Goal: Task Accomplishment & Management: Use online tool/utility

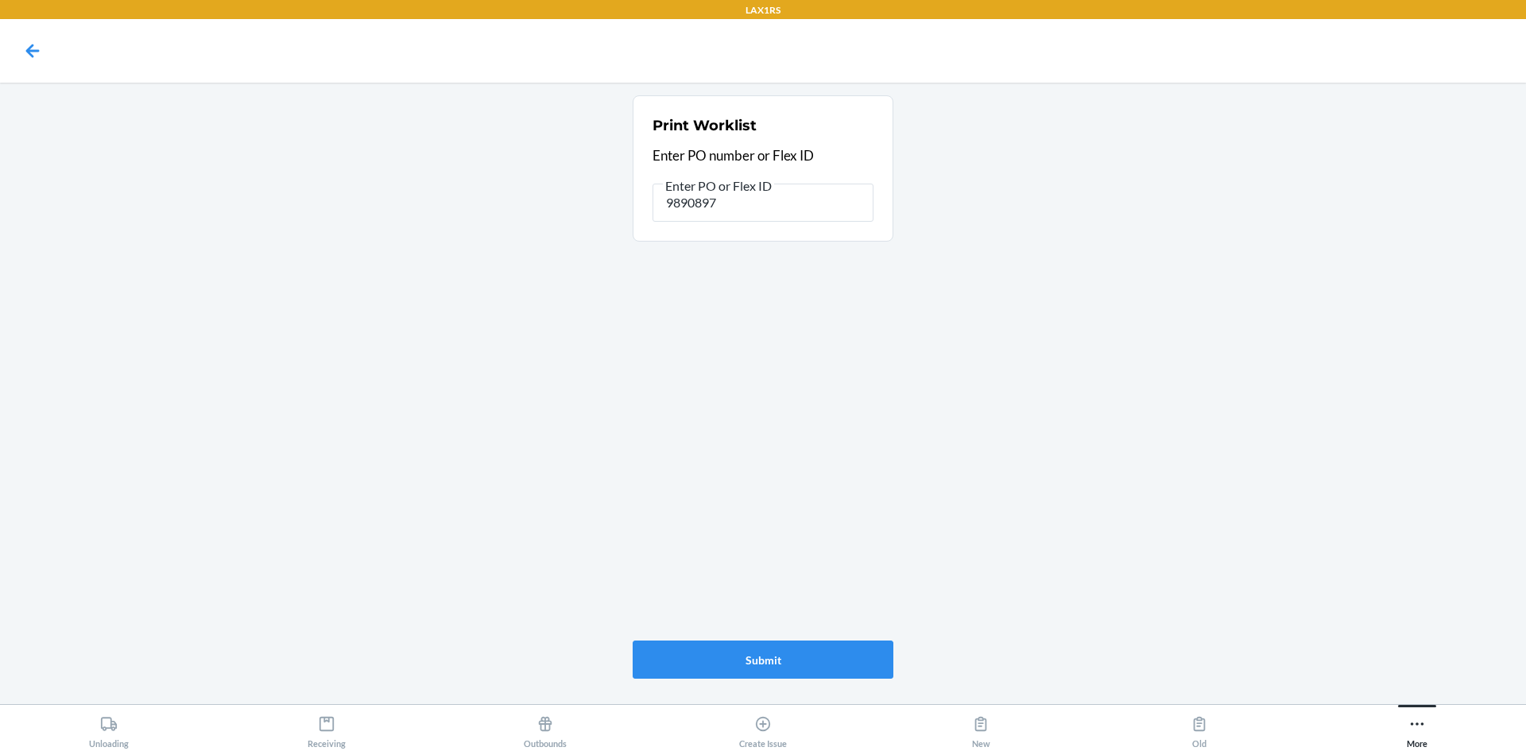
click at [757, 205] on input "9890897" at bounding box center [762, 203] width 221 height 38
type input "9"
type input "9907261"
click at [798, 671] on button "Submit" at bounding box center [763, 660] width 261 height 38
click at [775, 216] on input "9907261" at bounding box center [762, 203] width 221 height 38
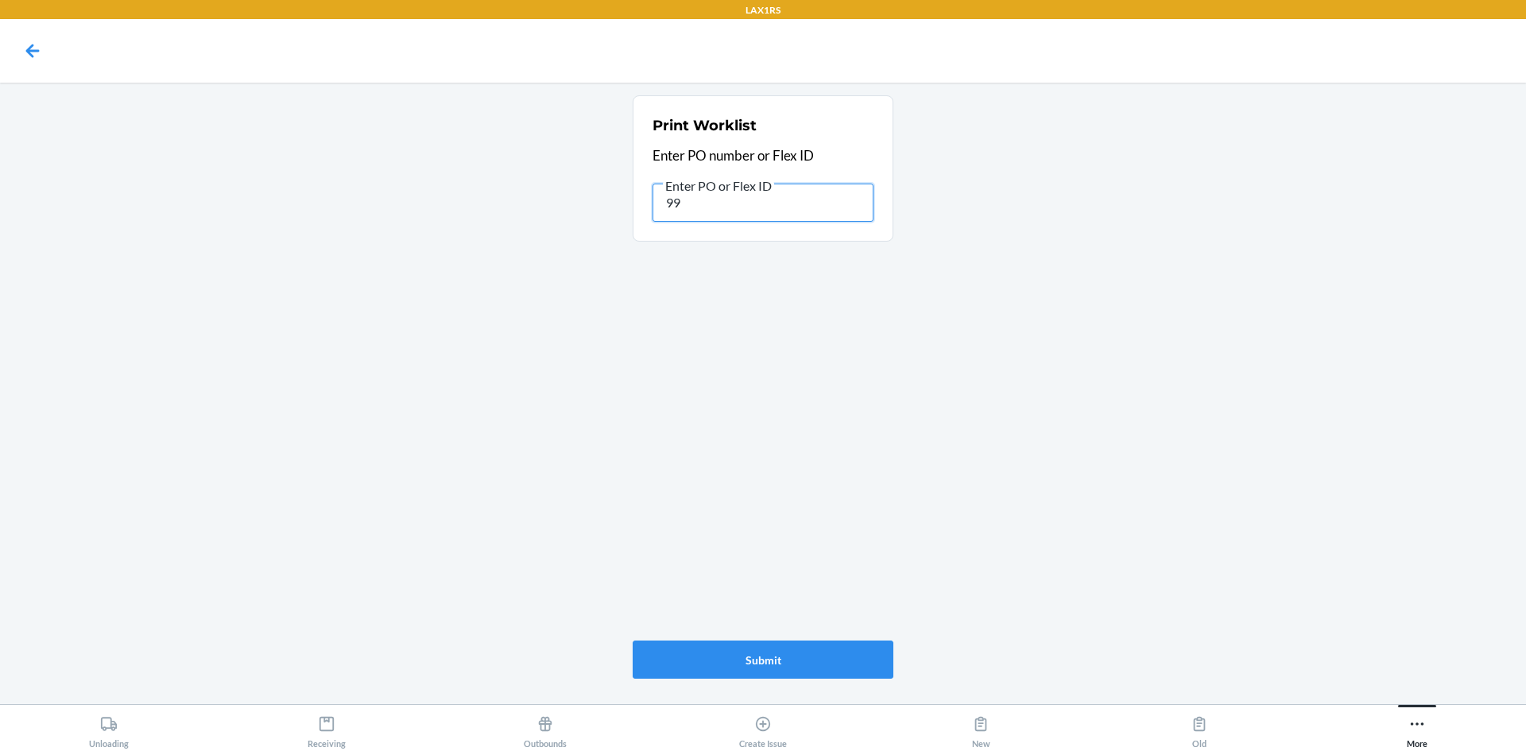
type input "9"
type input "9864496"
click at [753, 661] on button "Submit" at bounding box center [763, 660] width 261 height 38
click at [749, 213] on input "9864496" at bounding box center [762, 203] width 221 height 38
type input "9"
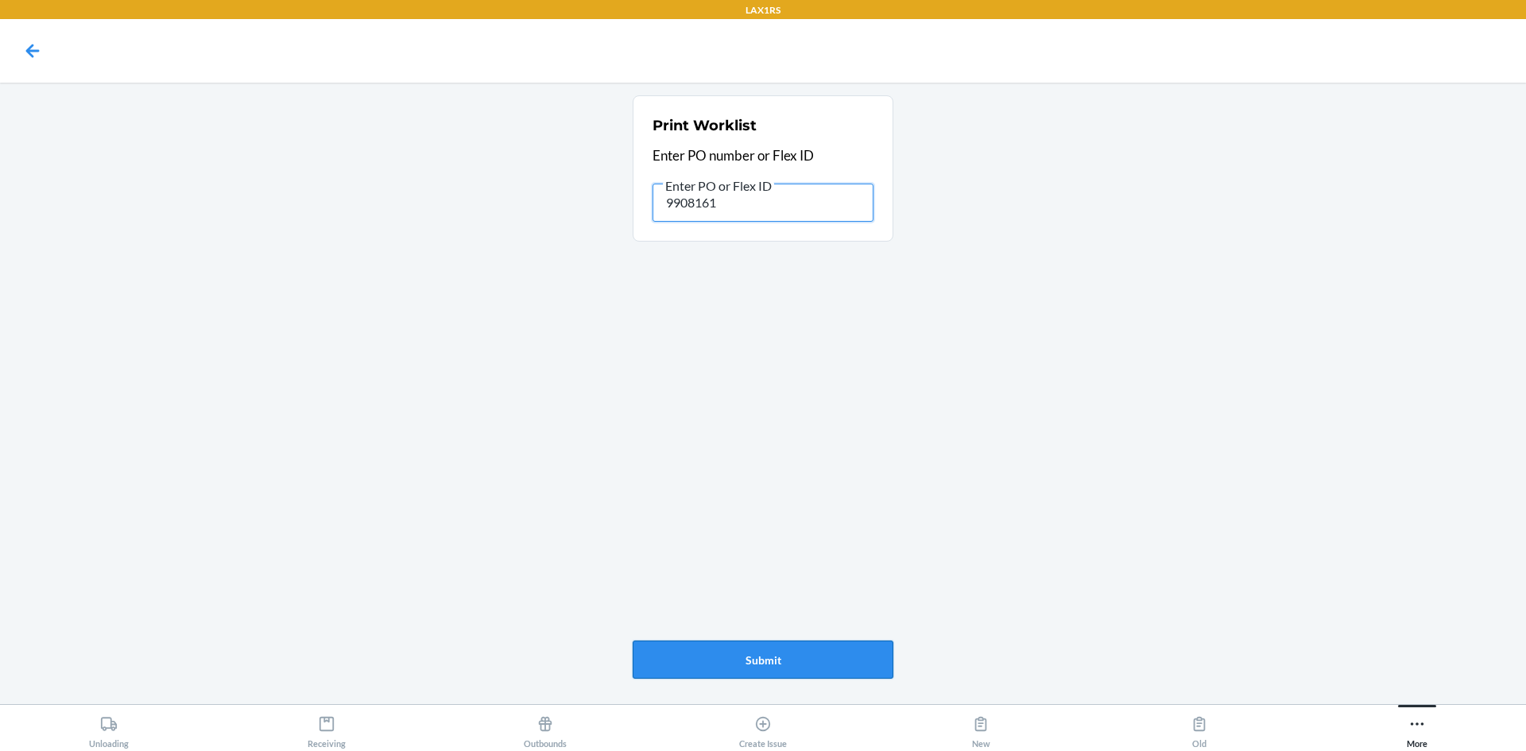
type input "9908161"
click at [825, 666] on button "Submit" at bounding box center [763, 660] width 261 height 38
